Goal: Book appointment/travel/reservation

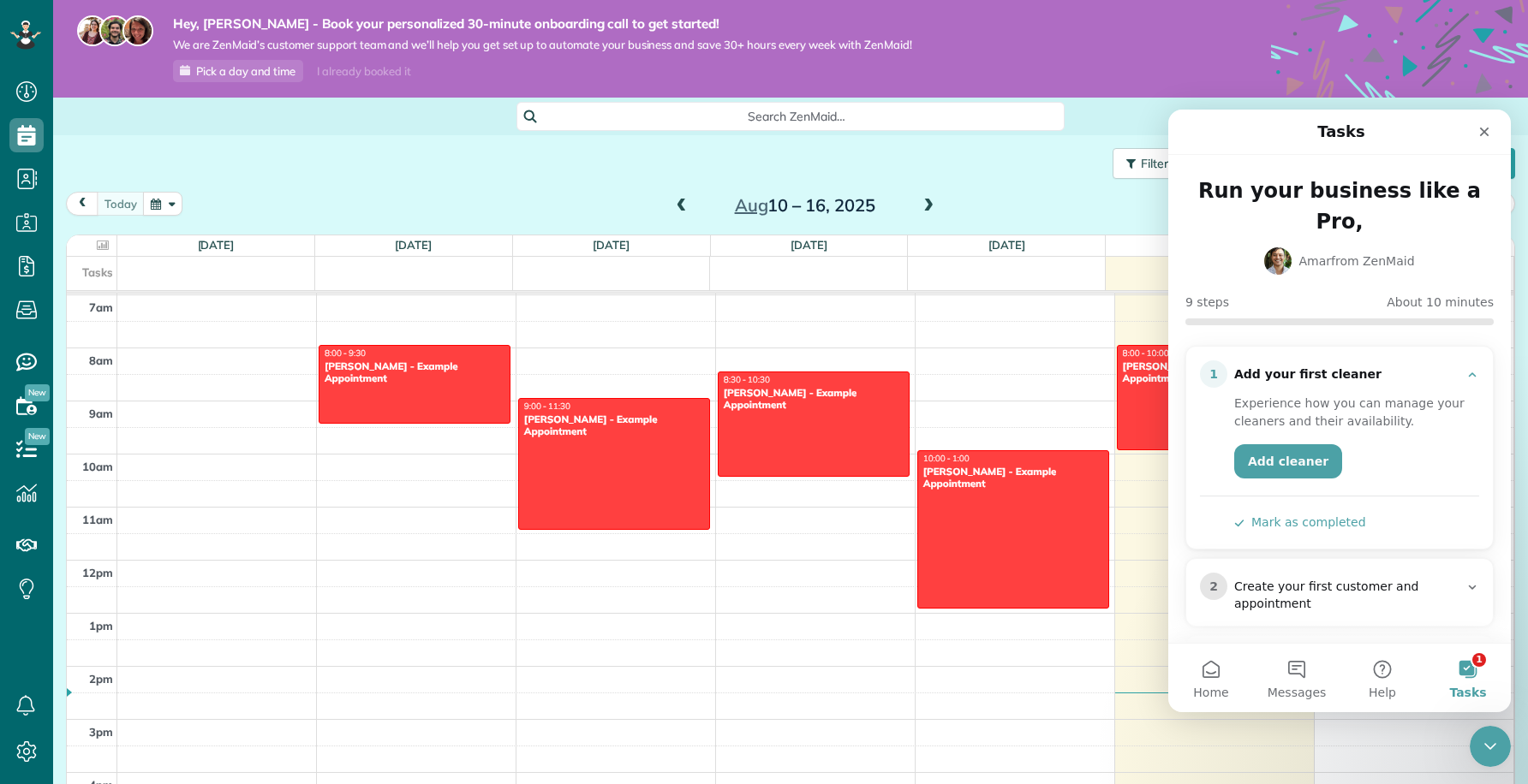
click at [1477, 664] on button "1 Tasks" at bounding box center [1467, 678] width 86 height 68
click at [478, 495] on div "12am 1am 2am 3am 4am 5am 6am 7am 8am 9am 10am 11am 12pm 1pm 2pm 3pm 4pm 5pm 6pm…" at bounding box center [790, 560] width 1447 height 1273
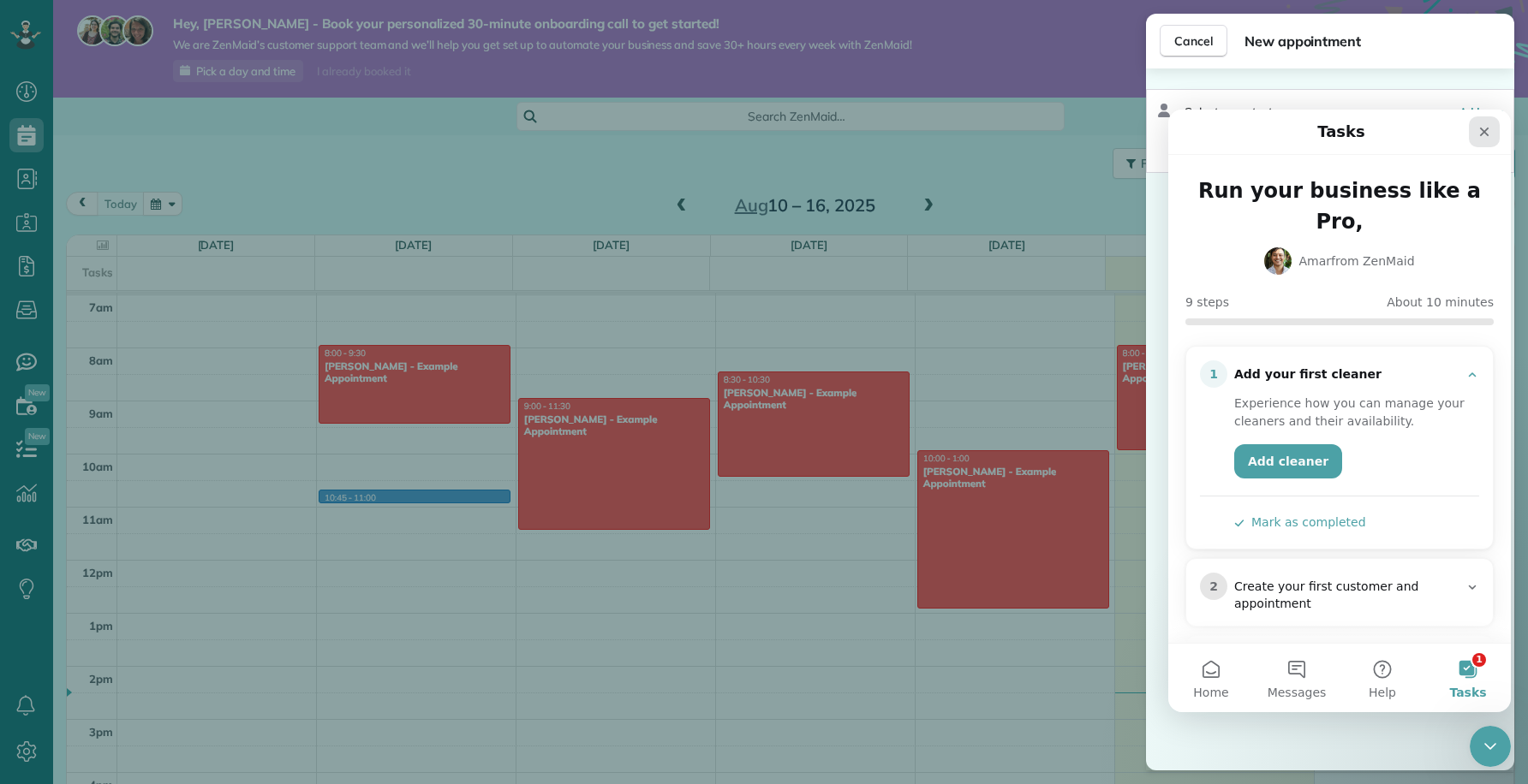
click at [1476, 125] on div "Close" at bounding box center [1485, 132] width 31 height 31
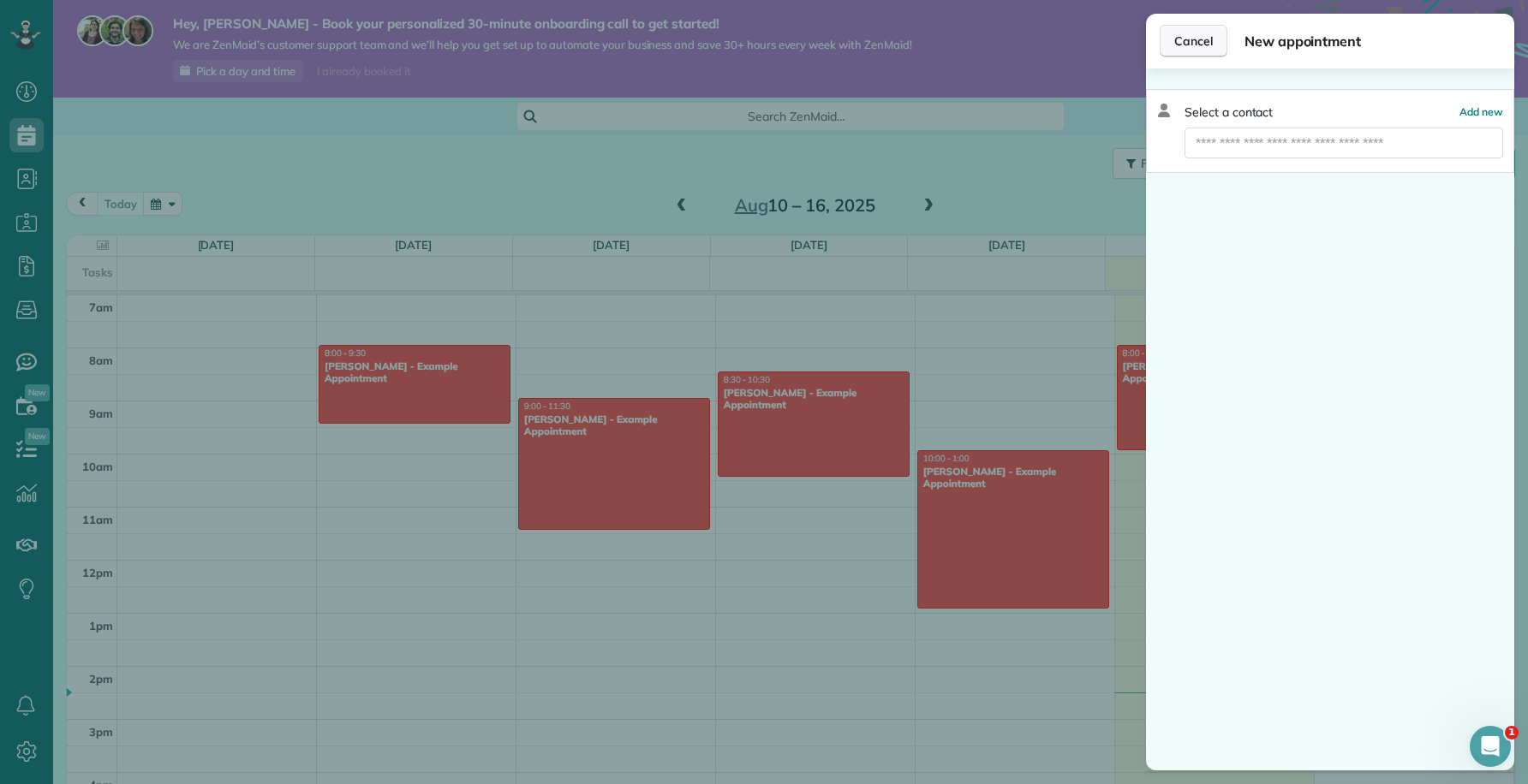
click at [1196, 37] on span "Cancel" at bounding box center [1193, 42] width 39 height 17
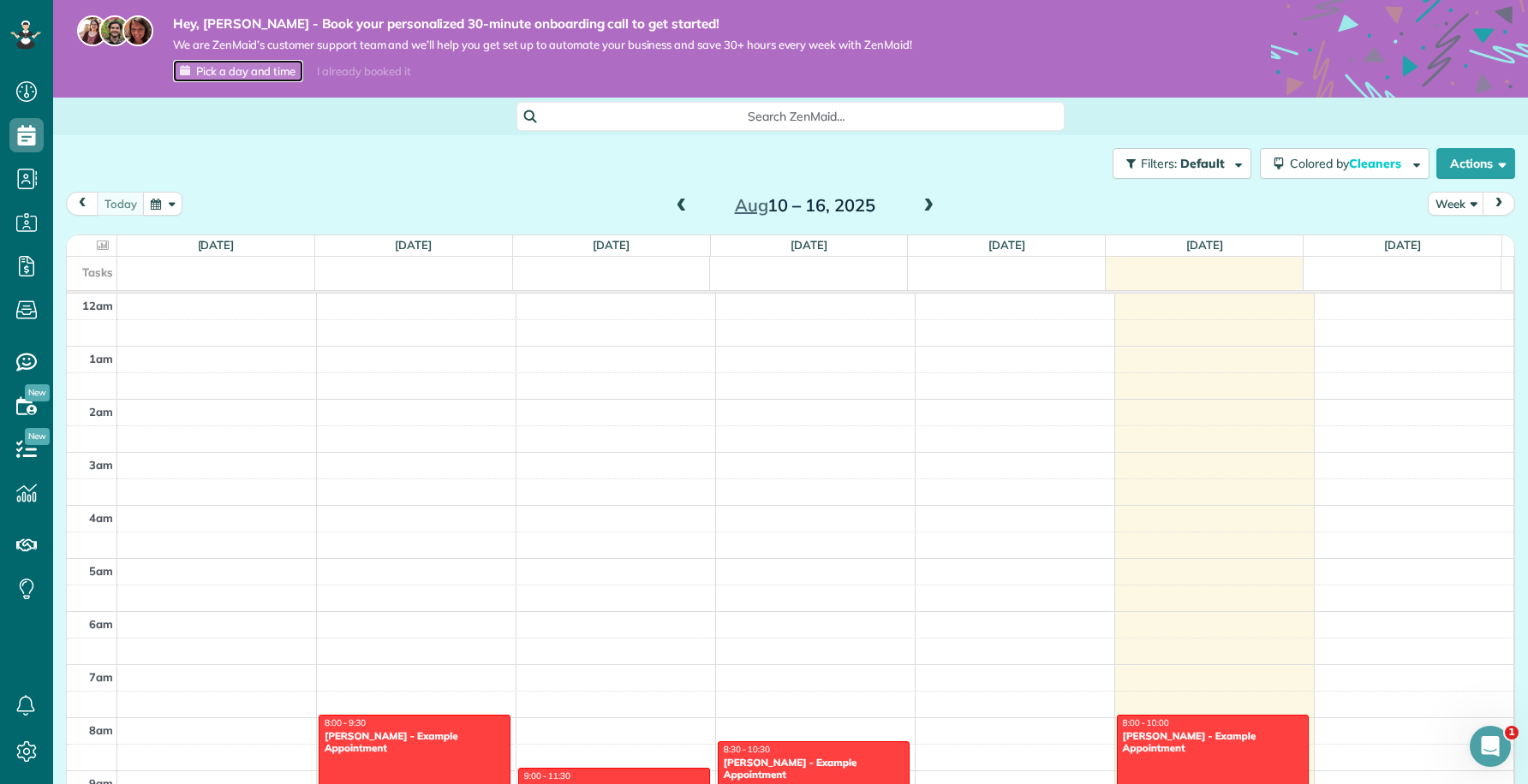
click at [225, 67] on span "Pick a day and time" at bounding box center [246, 71] width 100 height 14
click at [219, 67] on span "Pick a day and time" at bounding box center [246, 71] width 100 height 14
